Goal: Task Accomplishment & Management: Complete application form

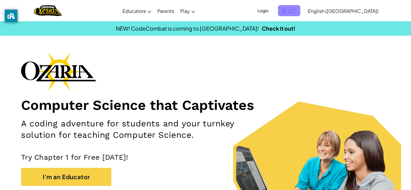
click at [300, 14] on span "Sign Up" at bounding box center [289, 10] width 22 height 11
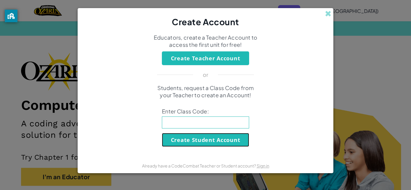
click at [235, 141] on button "Create Student Account" at bounding box center [205, 140] width 87 height 14
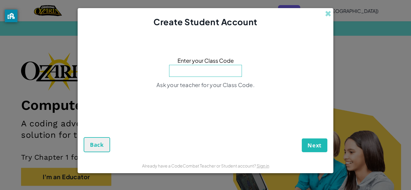
paste input "JobNeckApple"
type input "JobNeckApple"
click at [302, 139] on button "Next" at bounding box center [315, 146] width 26 height 14
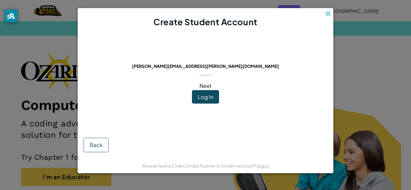
click at [211, 86] on span "Next" at bounding box center [206, 85] width 12 height 7
click at [207, 86] on span "Next" at bounding box center [206, 85] width 12 height 7
click at [313, 68] on div "This email is already in use: [PERSON_NAME][EMAIL_ADDRESS][PERSON_NAME][DOMAIN_…" at bounding box center [206, 93] width 256 height 131
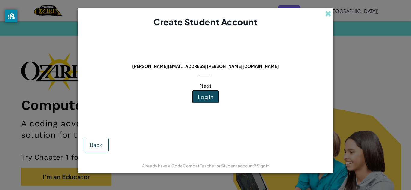
click at [202, 102] on button "Log In" at bounding box center [205, 97] width 27 height 14
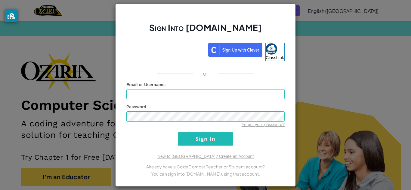
click at [369, 47] on div "Sign Into [DOMAIN_NAME] ClassLink or Unknown Error Email or Username : Password…" at bounding box center [205, 95] width 411 height 190
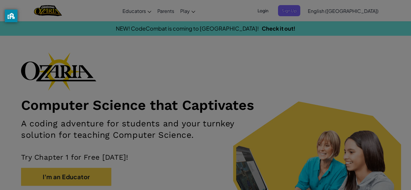
click at [369, 47] on div at bounding box center [205, 95] width 411 height 190
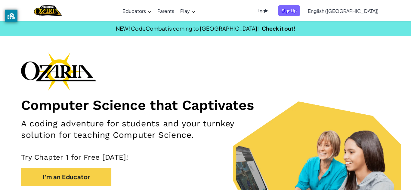
click at [339, 32] on div "NEW! CodeCombat is coming to [GEOGRAPHIC_DATA]! Check it out!" at bounding box center [205, 28] width 420 height 9
click at [300, 15] on span "Sign Up" at bounding box center [289, 10] width 22 height 11
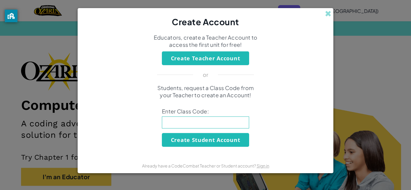
click at [191, 130] on div "Students, request a Class Code from your Teacher to create an Account! Enter Cl…" at bounding box center [206, 116] width 244 height 63
click at [190, 126] on input at bounding box center [205, 123] width 87 height 12
type input "JobNeckApple"
click at [210, 140] on button "Create Student Account" at bounding box center [205, 140] width 87 height 14
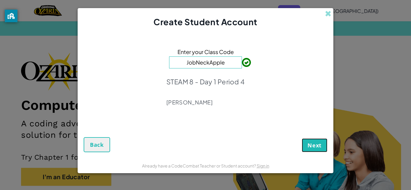
click at [320, 150] on button "Next" at bounding box center [315, 146] width 26 height 14
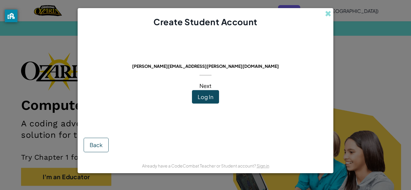
click at [208, 100] on span "Log In" at bounding box center [206, 97] width 16 height 7
